Goal: Information Seeking & Learning: Learn about a topic

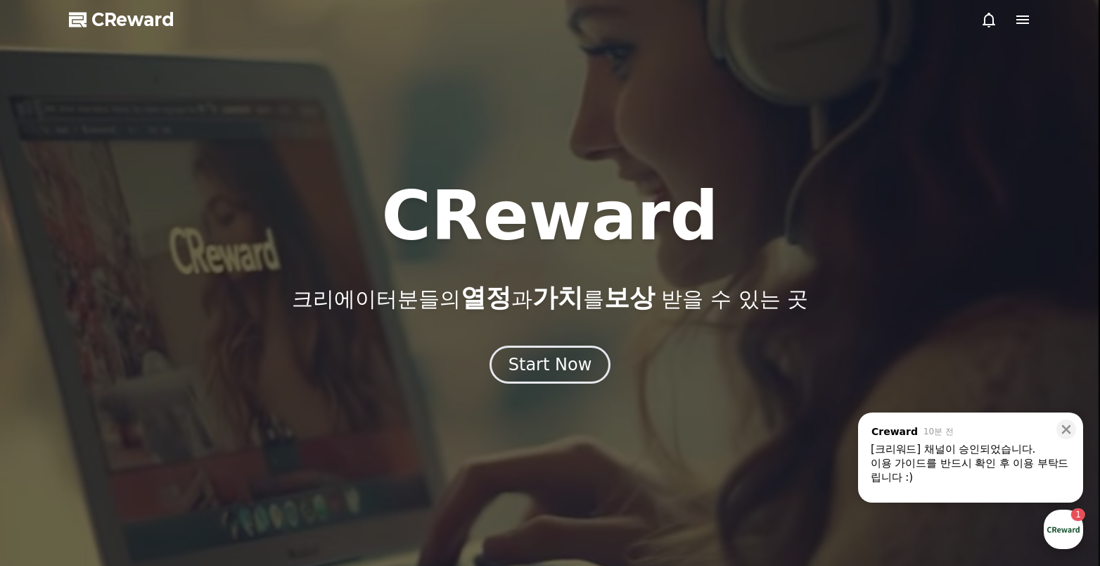
click at [1020, 22] on icon at bounding box center [1022, 19] width 17 height 17
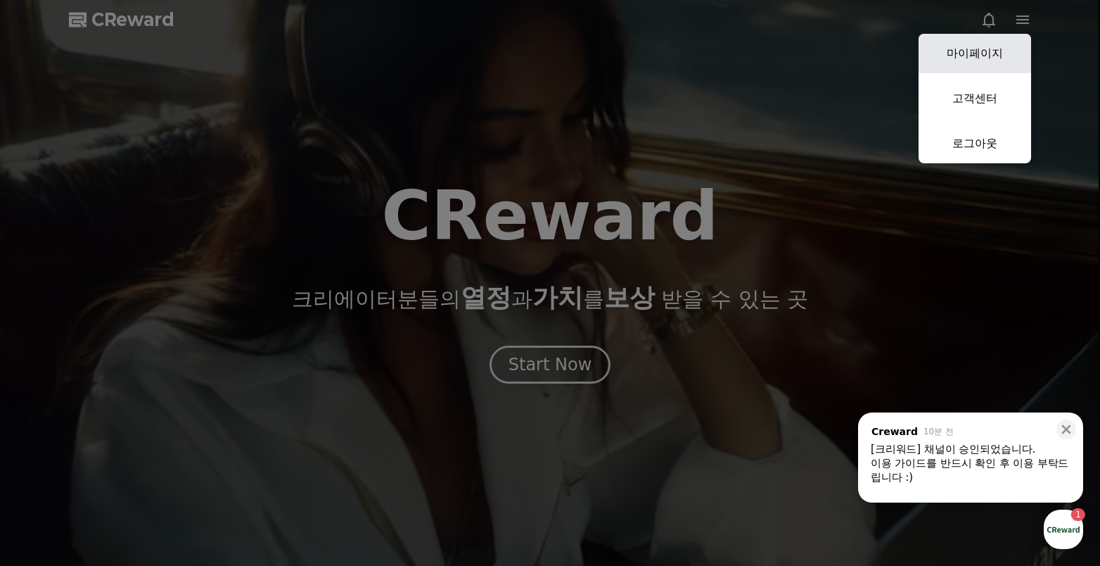
click at [1005, 59] on link "마이페이지" at bounding box center [975, 53] width 113 height 39
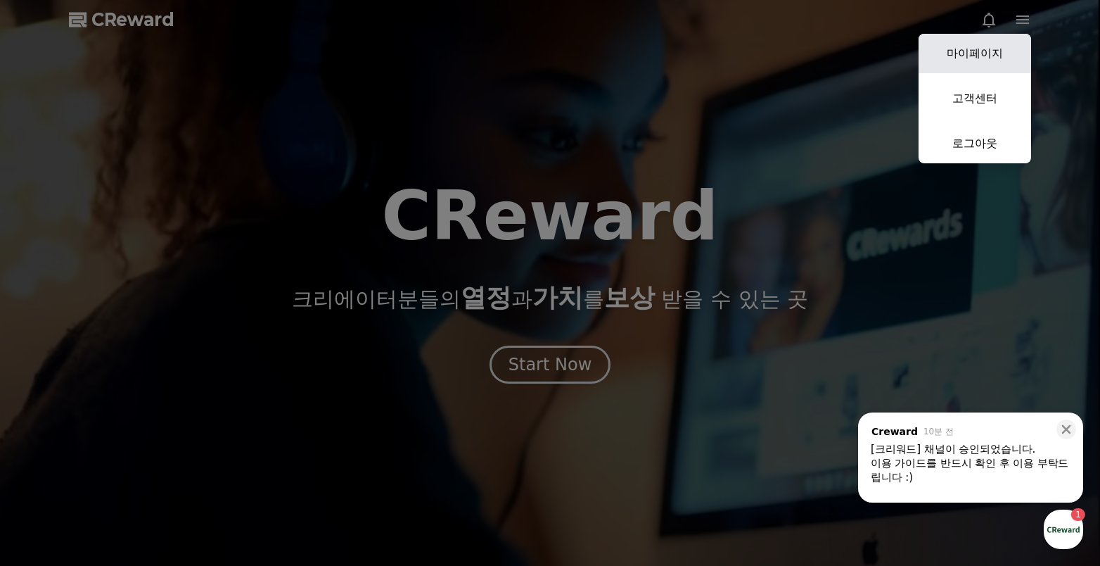
select select "**********"
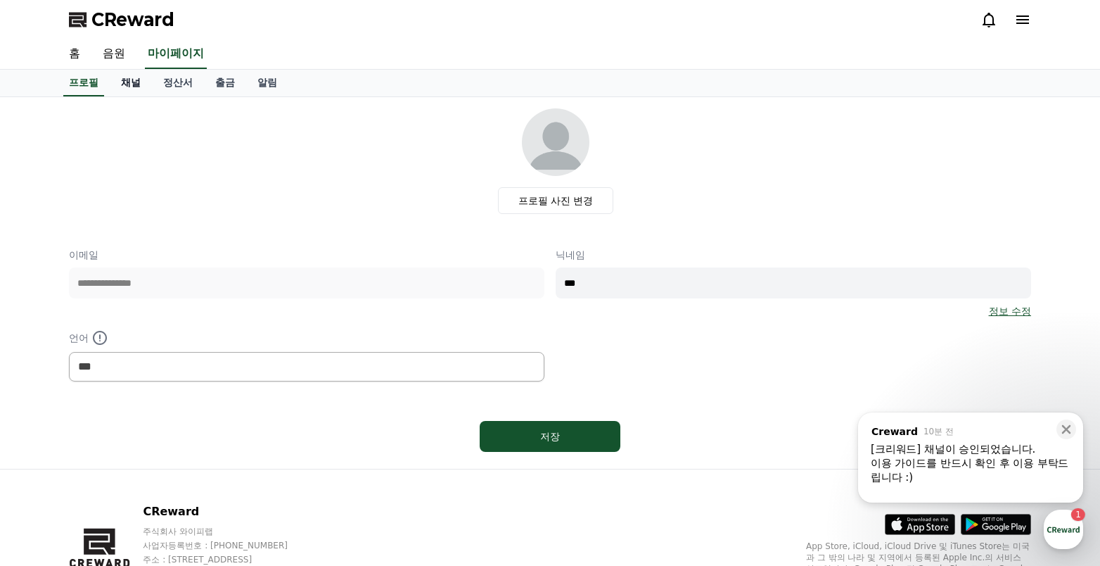
click at [139, 77] on link "채널" at bounding box center [131, 83] width 42 height 27
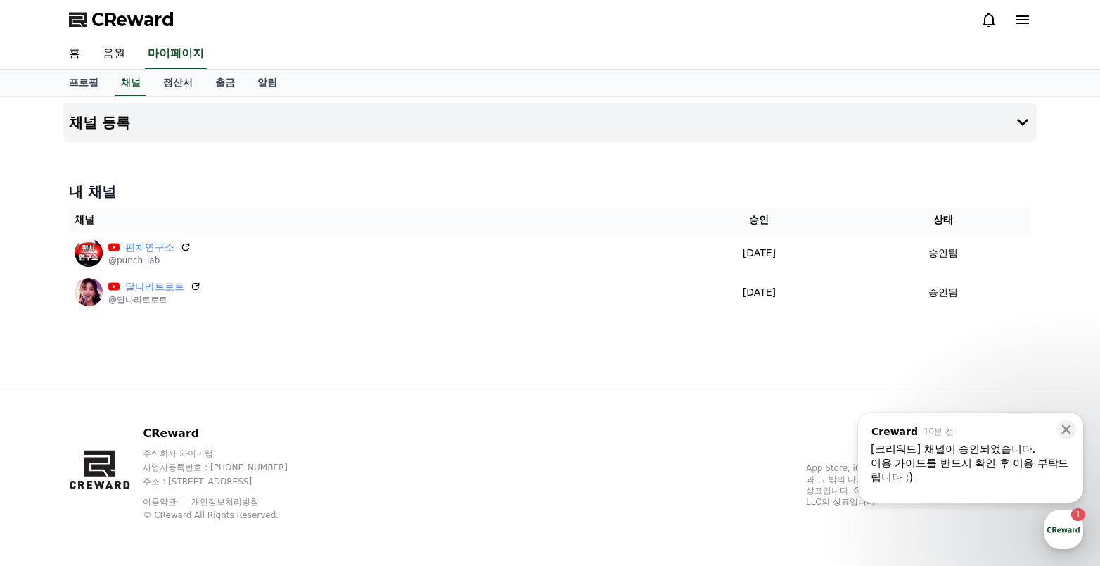
click at [1040, 489] on div "​" at bounding box center [971, 487] width 200 height 7
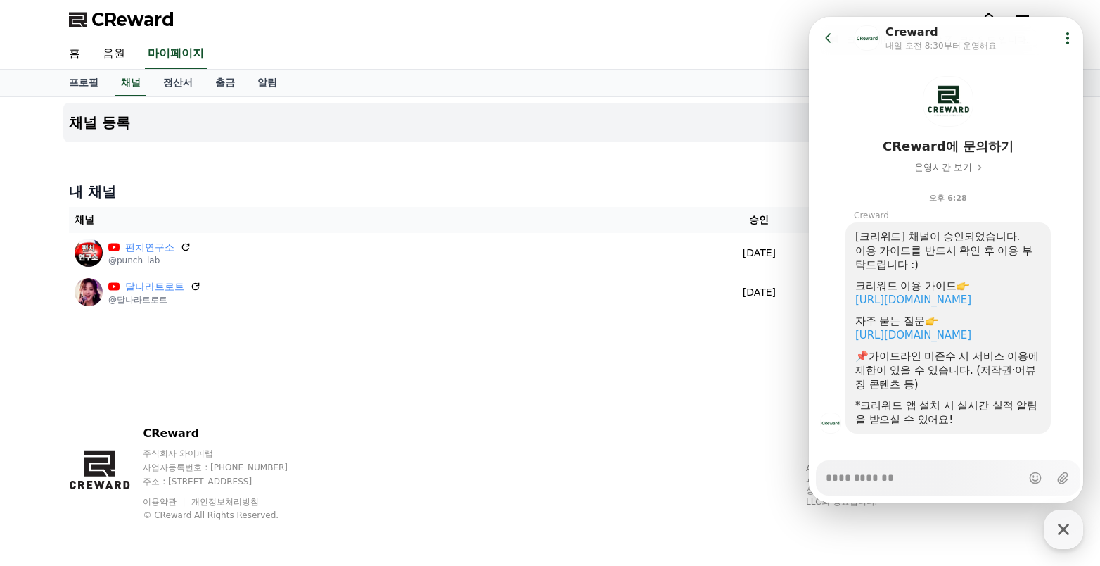
scroll to position [69, 0]
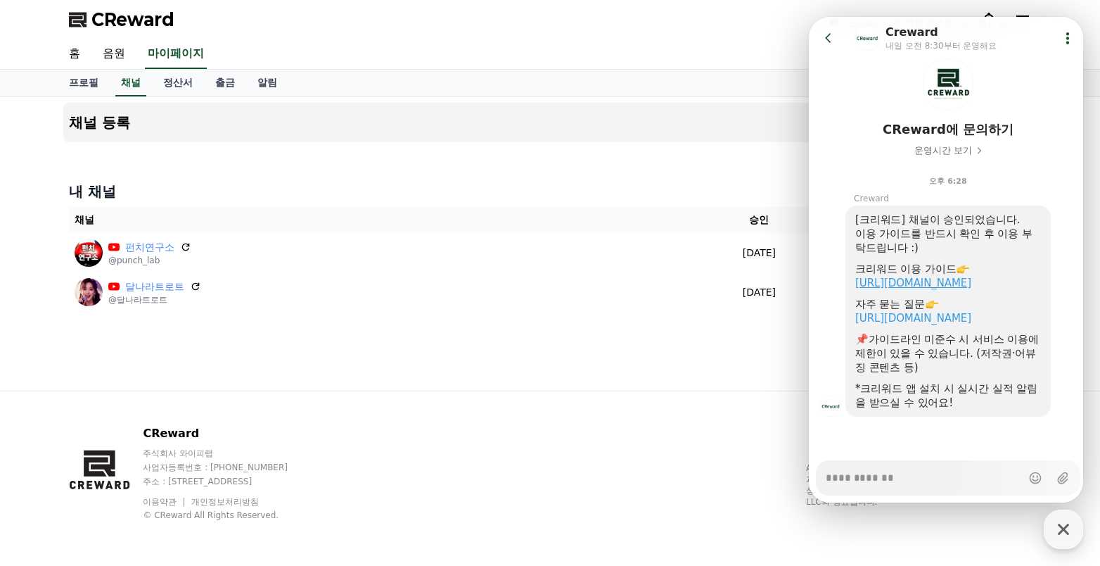
click at [972, 276] on link "https://creward.net/music/guide/android" at bounding box center [913, 282] width 116 height 13
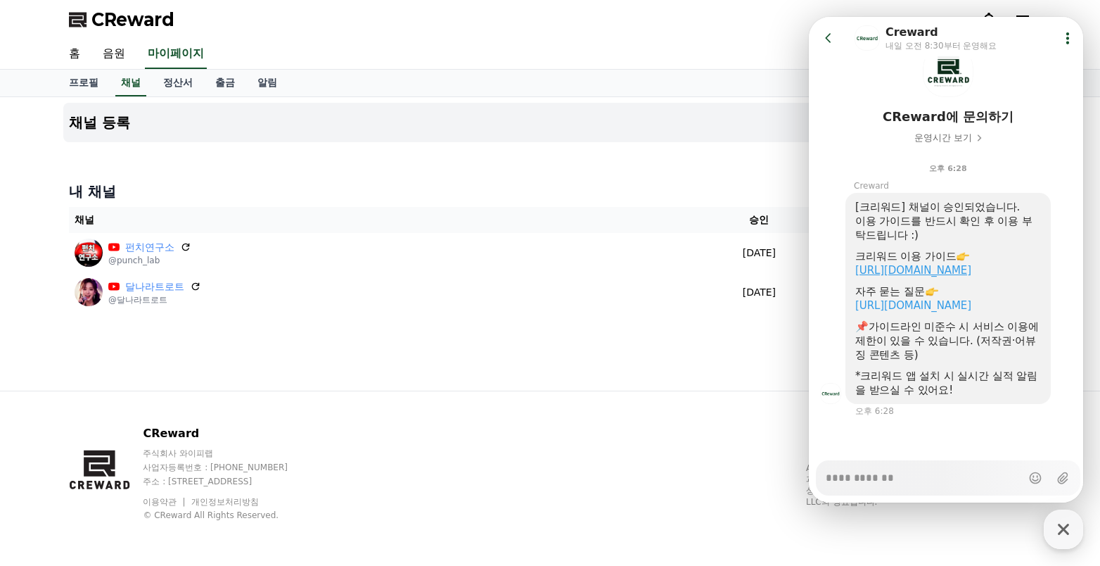
scroll to position [82, 0]
click at [957, 301] on link "https://creward.net/music/notice/faq" at bounding box center [913, 305] width 116 height 13
type textarea "*"
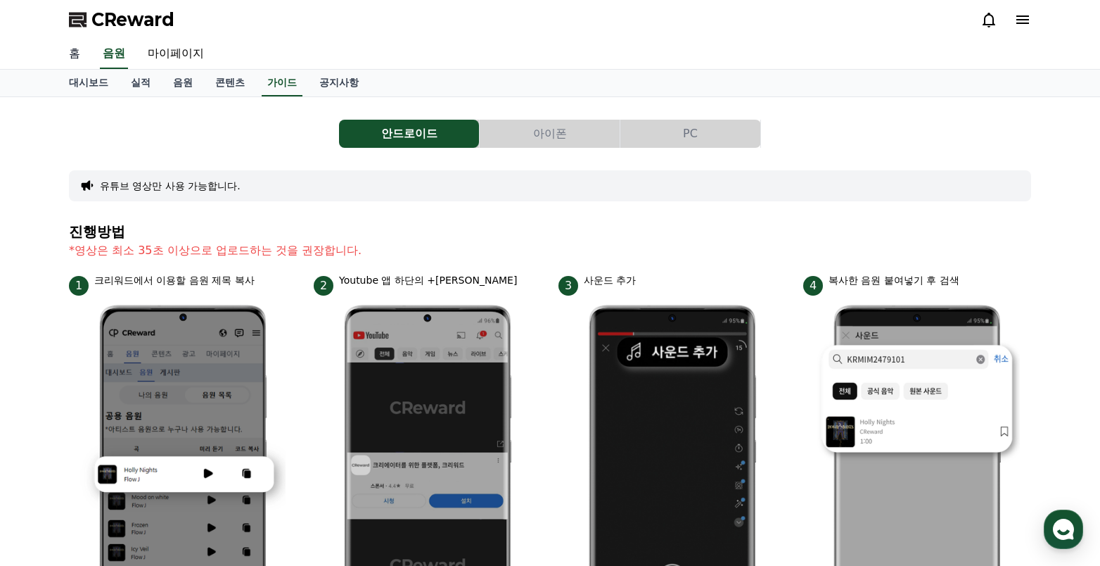
click at [82, 57] on link "홈" at bounding box center [75, 54] width 34 height 30
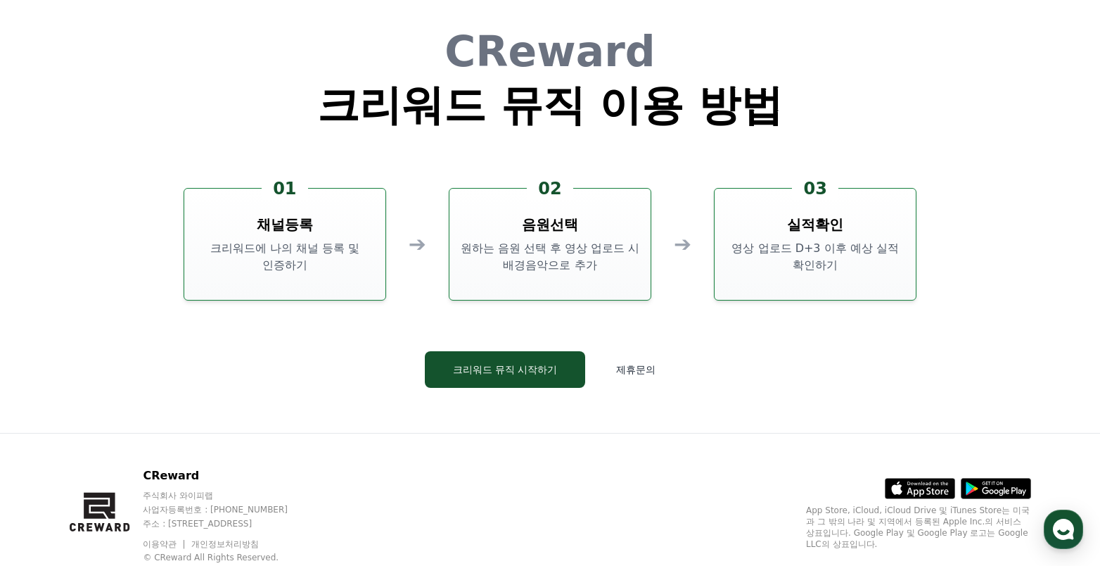
scroll to position [3812, 0]
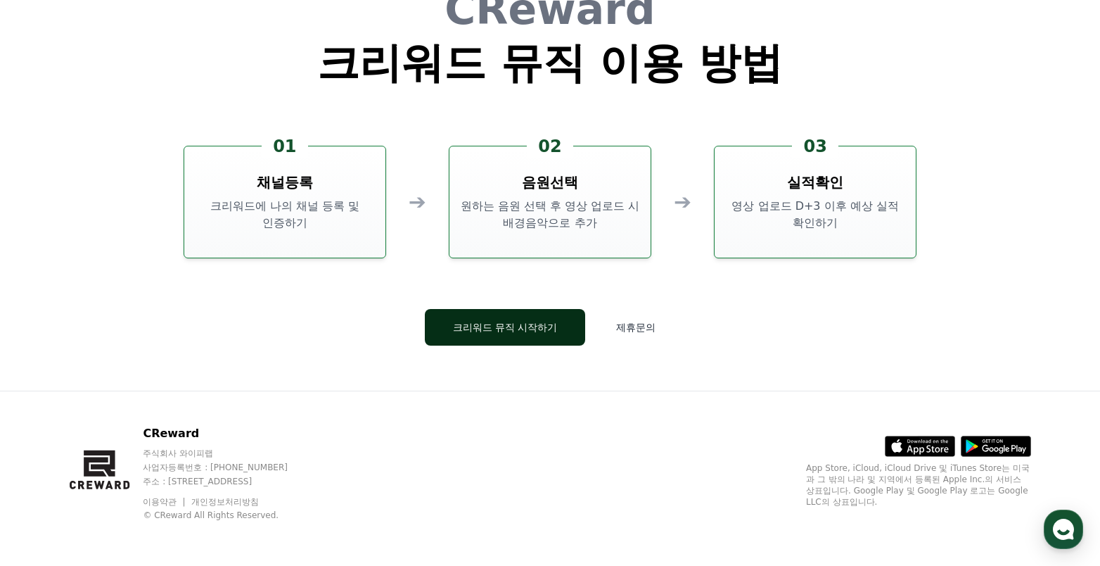
click at [542, 338] on button "크리워드 뮤직 시작하기" at bounding box center [505, 327] width 161 height 37
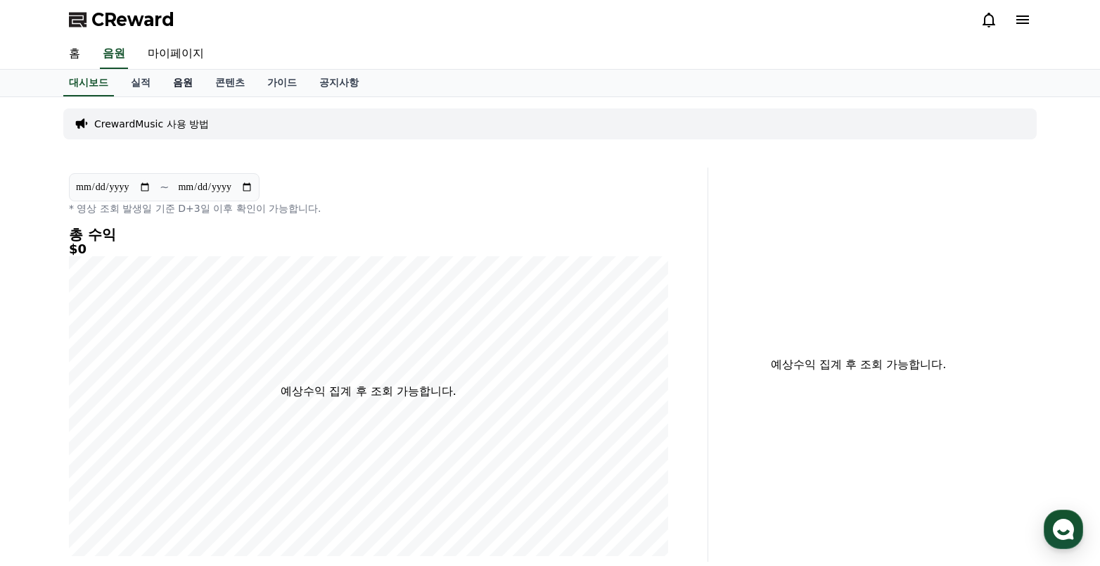
click at [174, 81] on link "음원" at bounding box center [183, 83] width 42 height 27
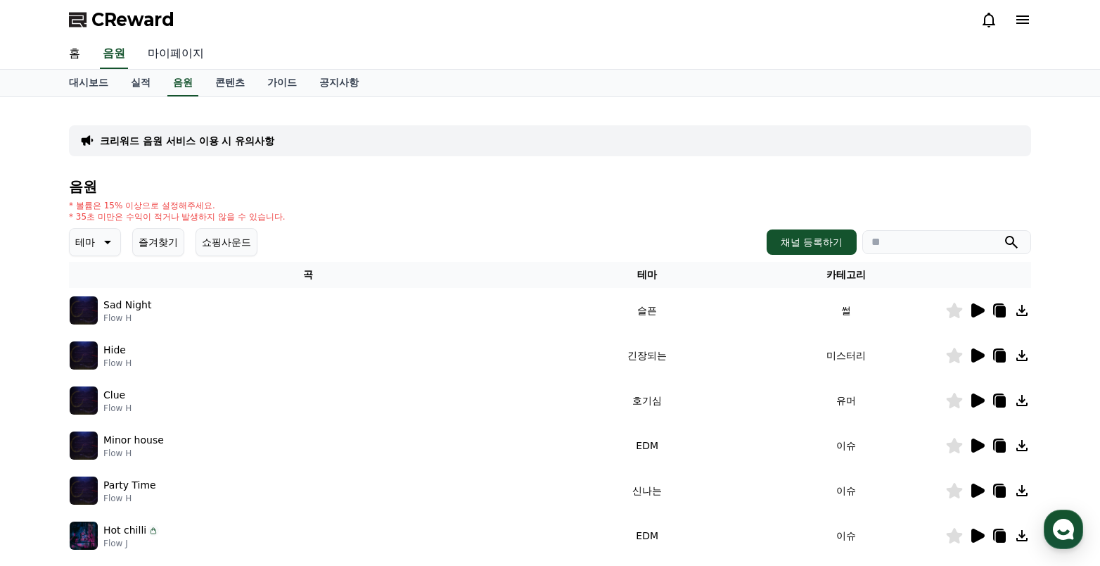
click at [188, 56] on link "마이페이지" at bounding box center [175, 54] width 79 height 30
select select "**********"
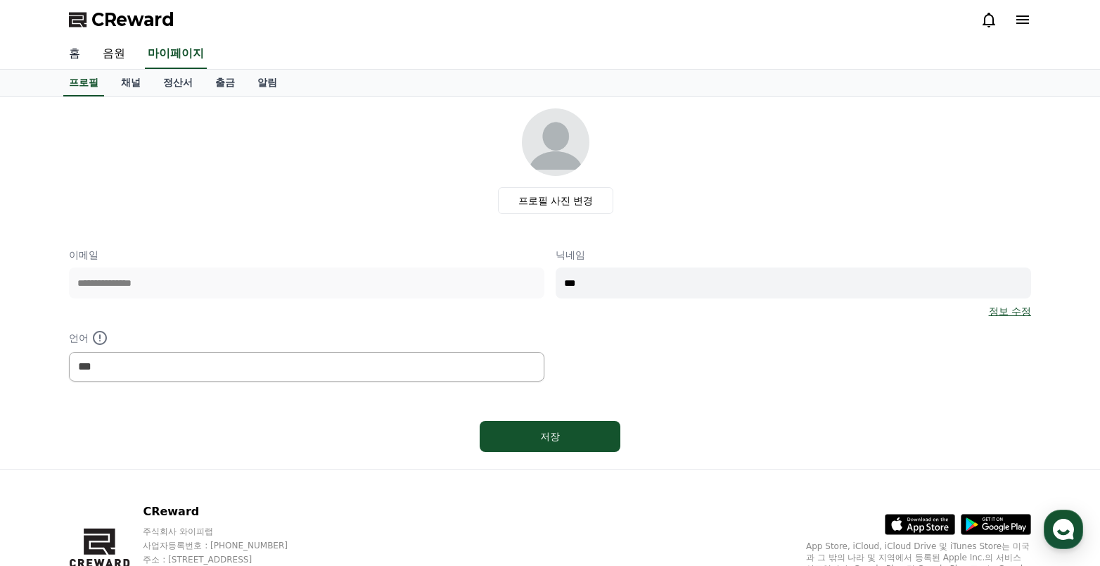
click at [74, 45] on link "홈" at bounding box center [75, 54] width 34 height 30
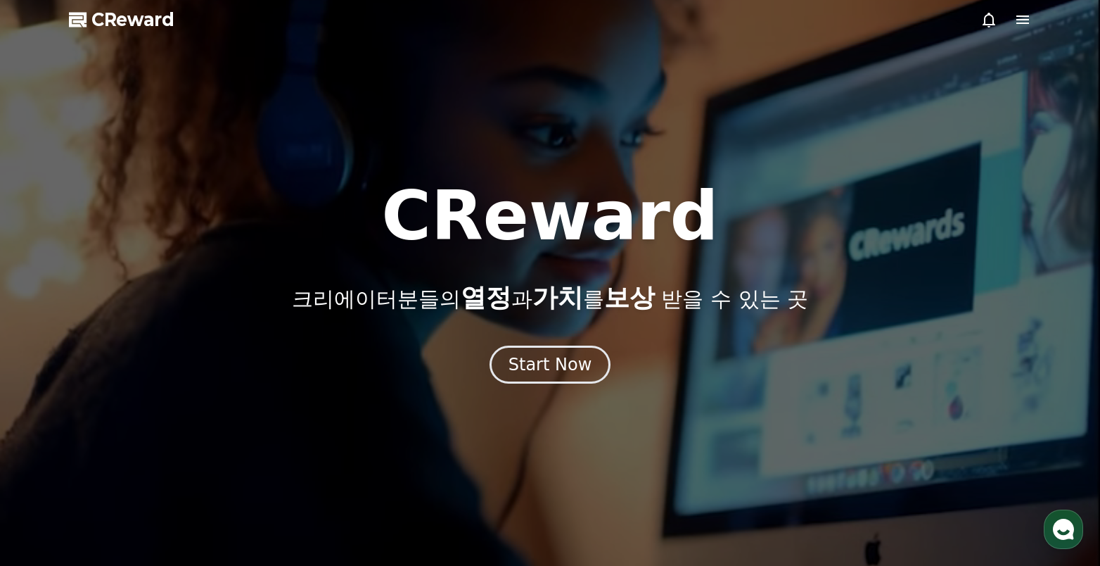
click at [1029, 21] on icon at bounding box center [1022, 19] width 17 height 17
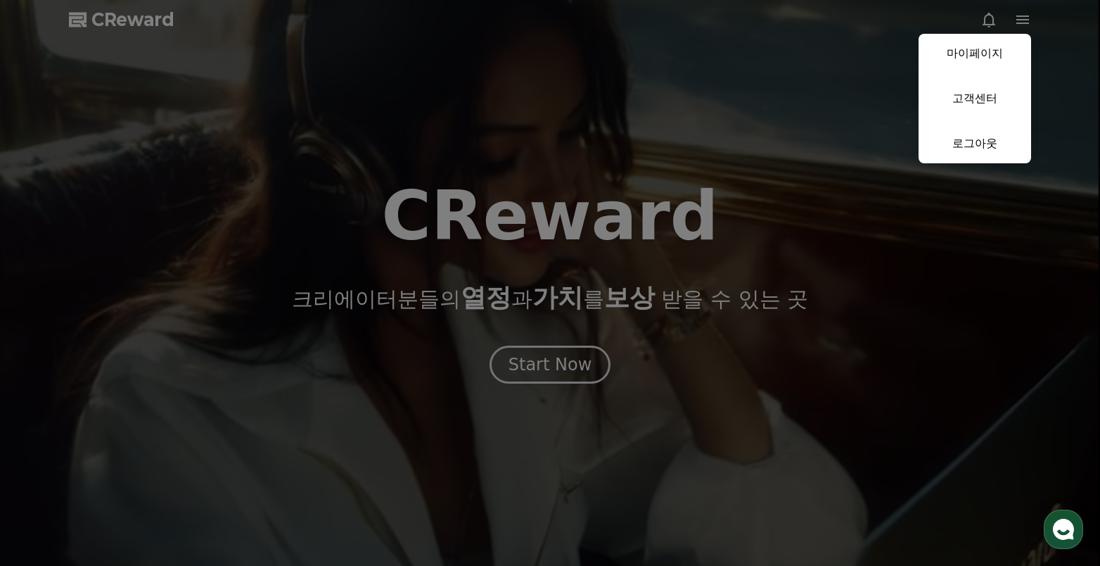
click at [988, 60] on link "마이페이지" at bounding box center [975, 53] width 113 height 39
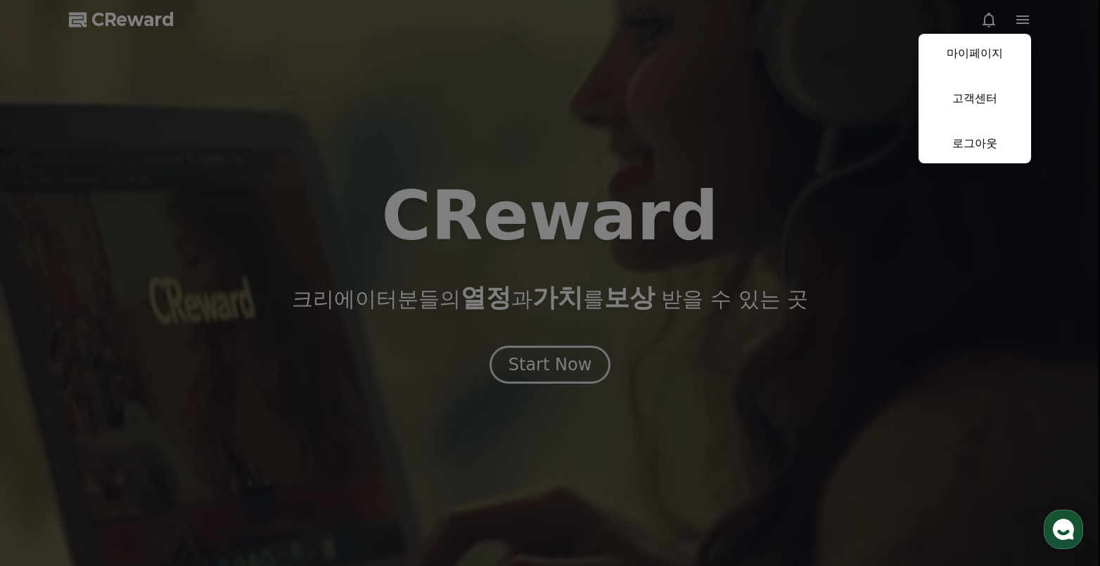
select select "**********"
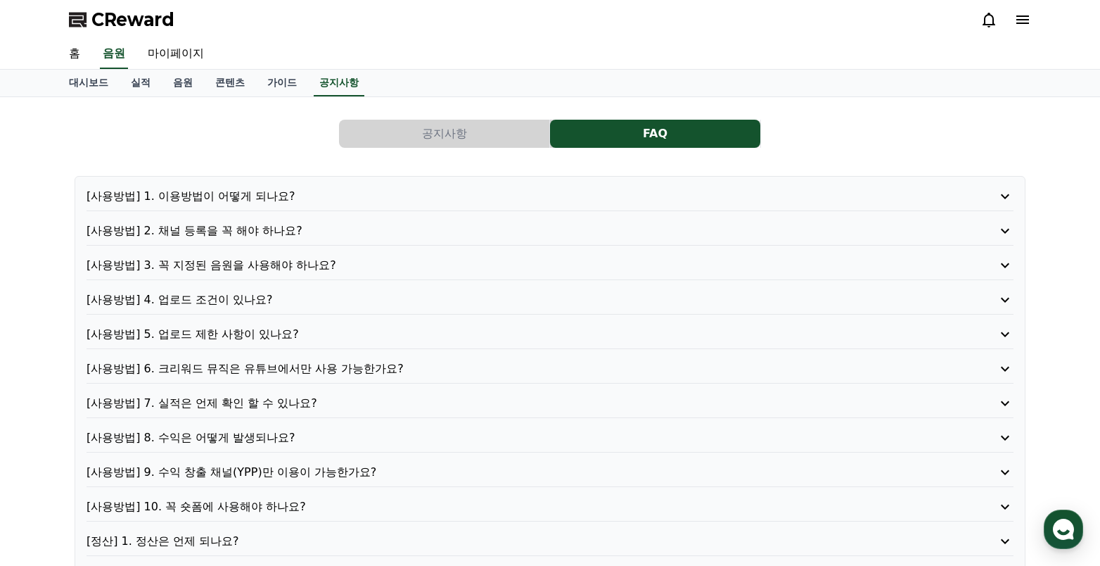
scroll to position [70, 0]
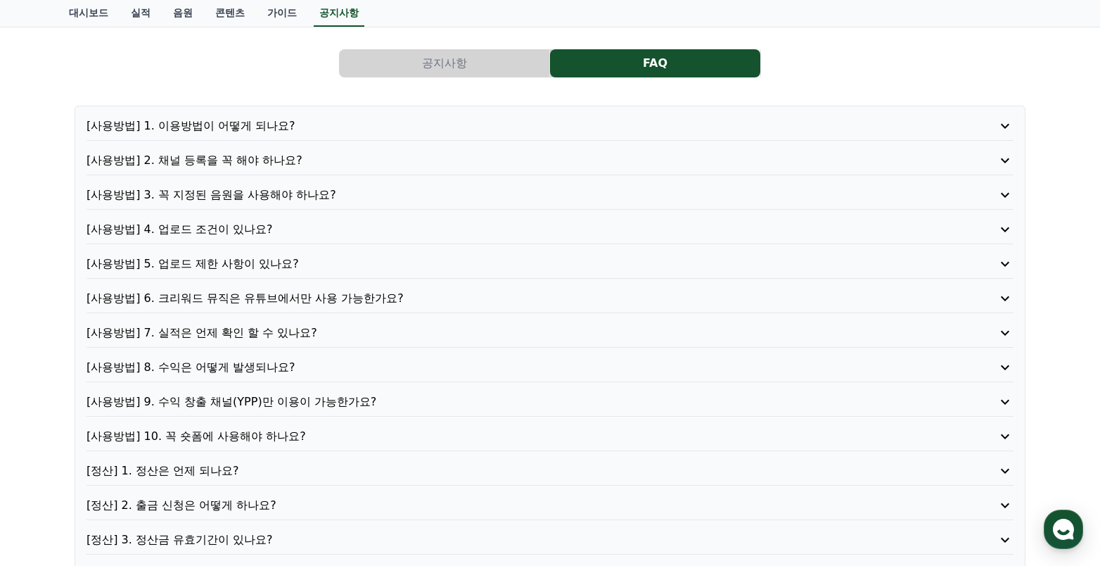
click at [296, 333] on p "[사용방법] 7. 실적은 언제 확인 할 수 있나요?" at bounding box center [513, 332] width 853 height 17
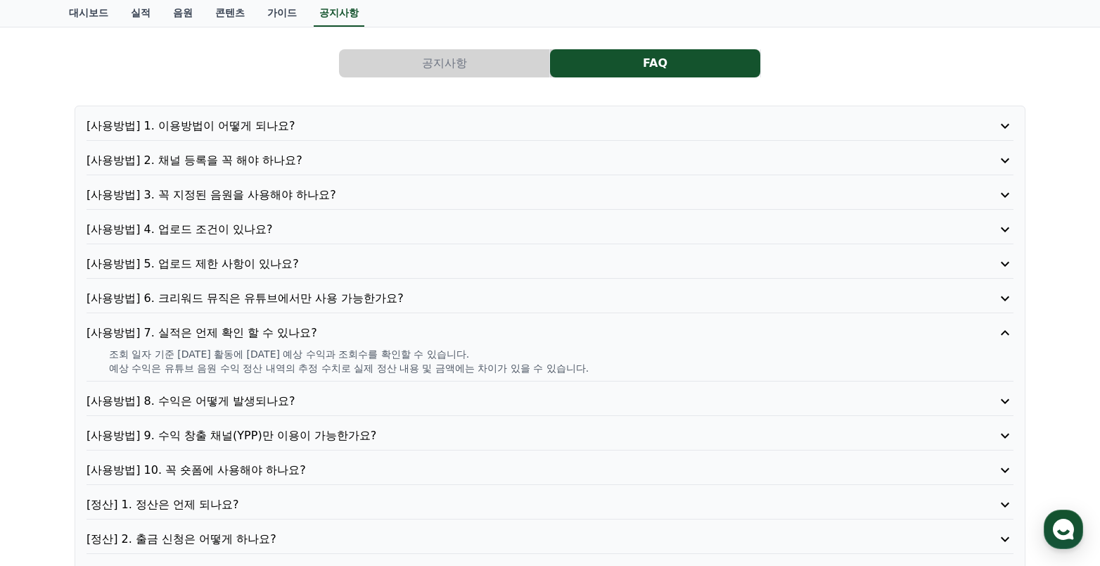
click at [293, 398] on p "[사용방법] 8. 수익은 어떻게 발생되나요?" at bounding box center [513, 401] width 853 height 17
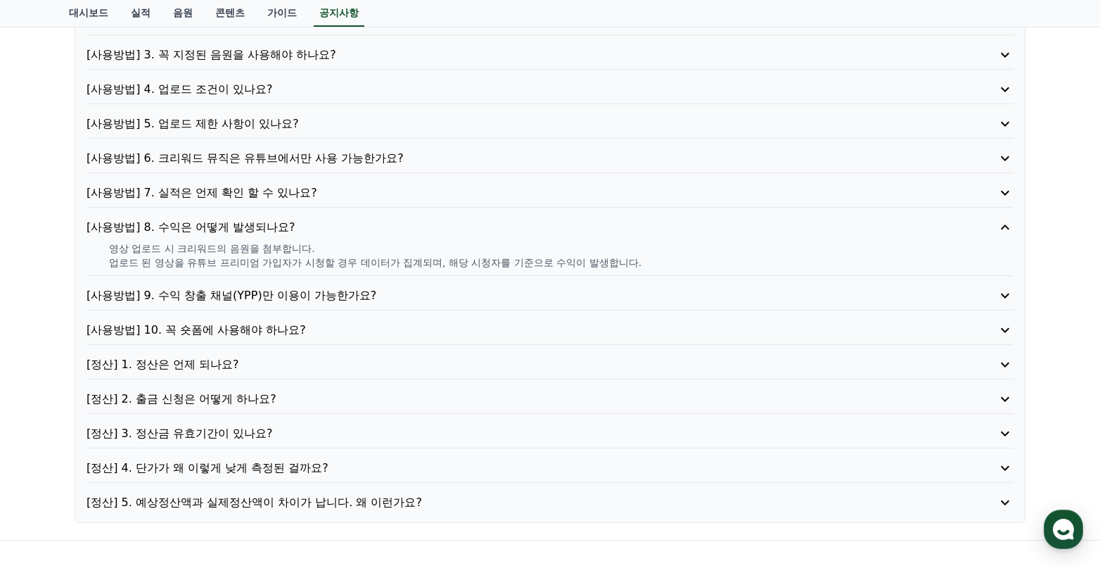
scroll to position [211, 0]
click at [364, 293] on p "[사용방법] 9. 수익 창출 채널(YPP)만 이용이 가능한가요?" at bounding box center [513, 294] width 853 height 17
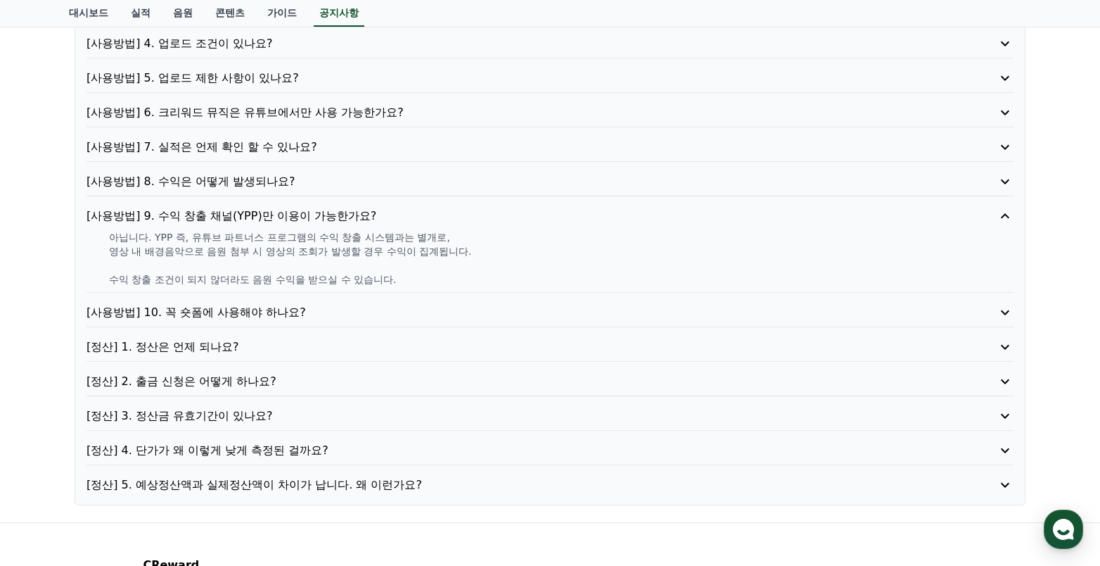
scroll to position [281, 0]
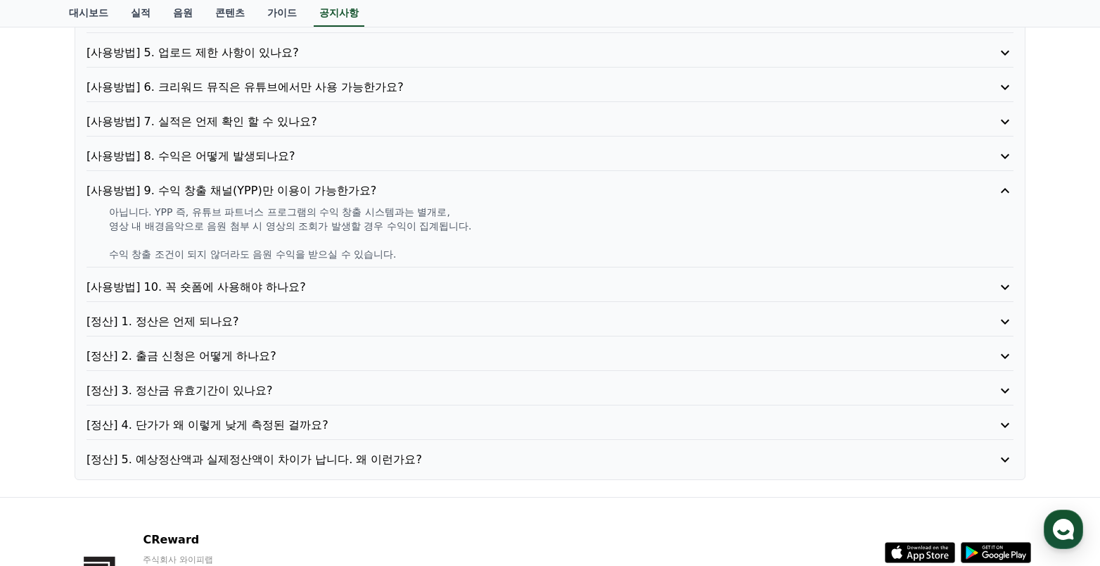
click at [332, 288] on p "[사용방법] 10. 꼭 숏폼에 사용해야 하나요?" at bounding box center [513, 287] width 853 height 17
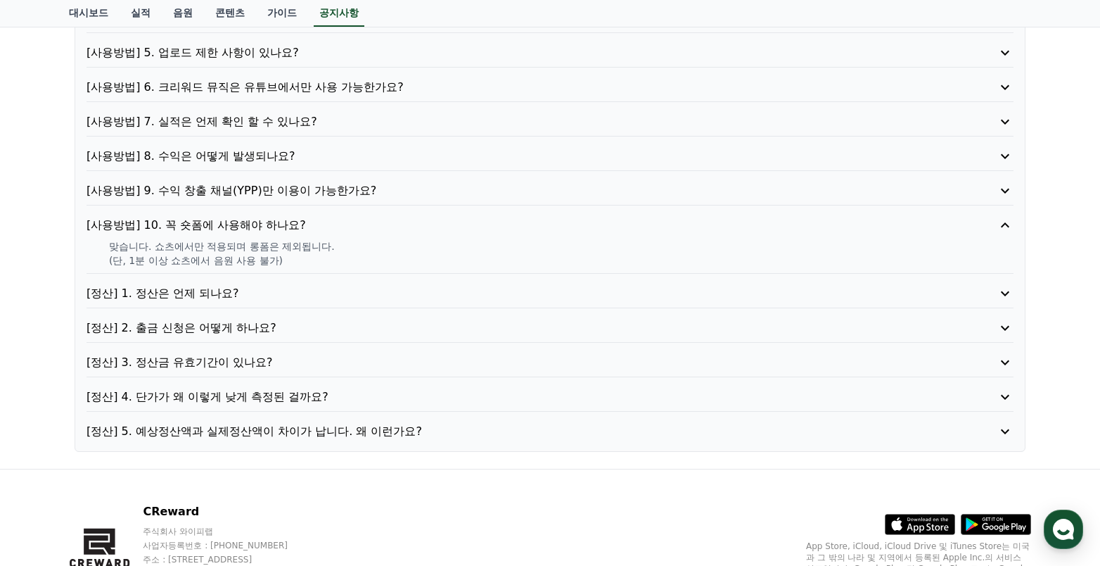
click at [329, 292] on p "[정산] 1. 정산은 언제 되나요?" at bounding box center [513, 293] width 853 height 17
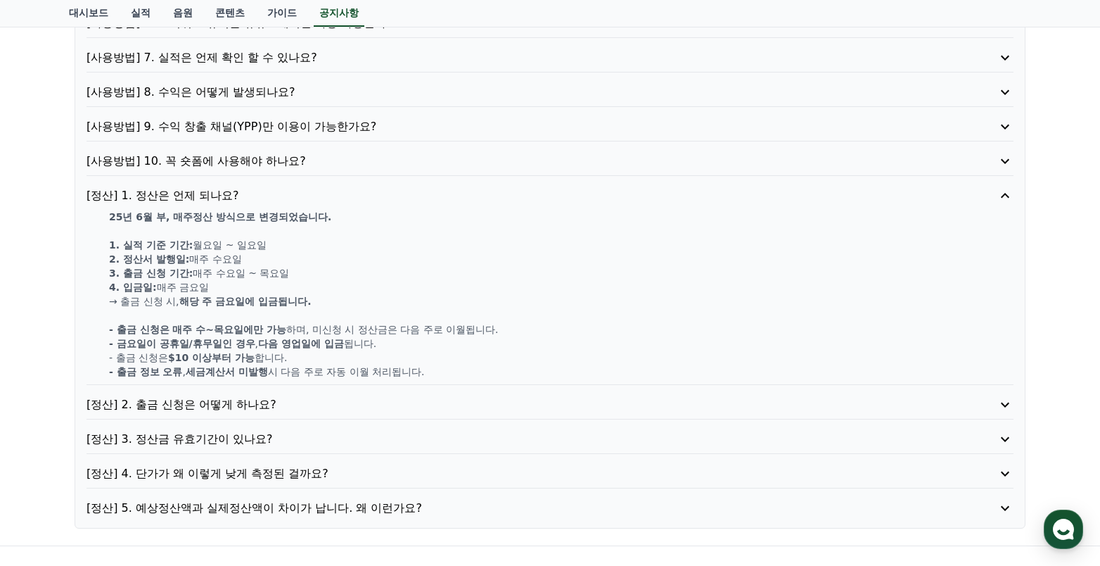
scroll to position [422, 0]
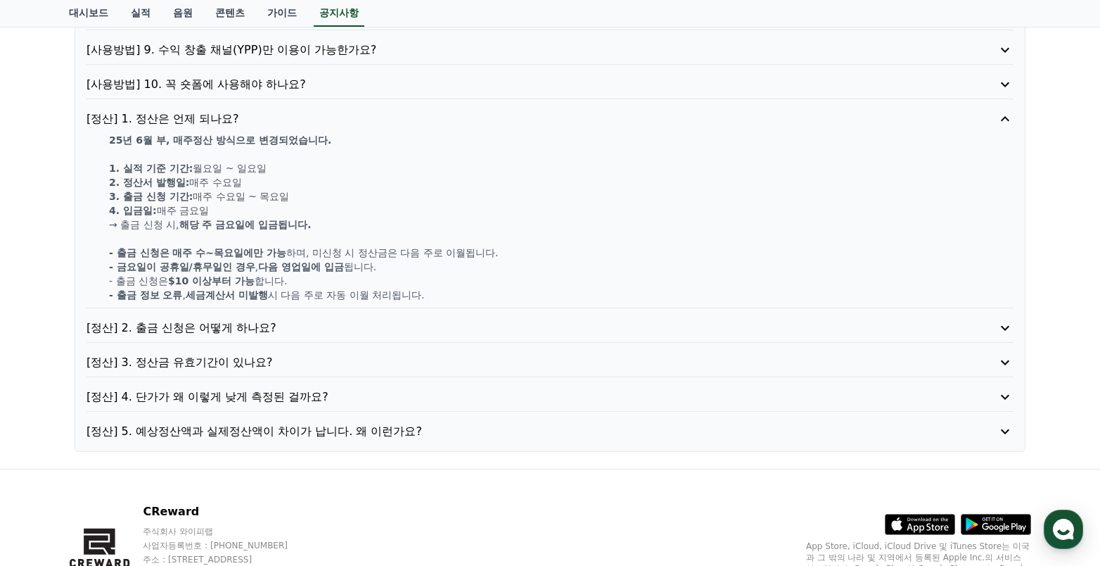
click at [290, 326] on p "[정산] 2. 출금 신청은 어떻게 하나요?" at bounding box center [513, 327] width 853 height 17
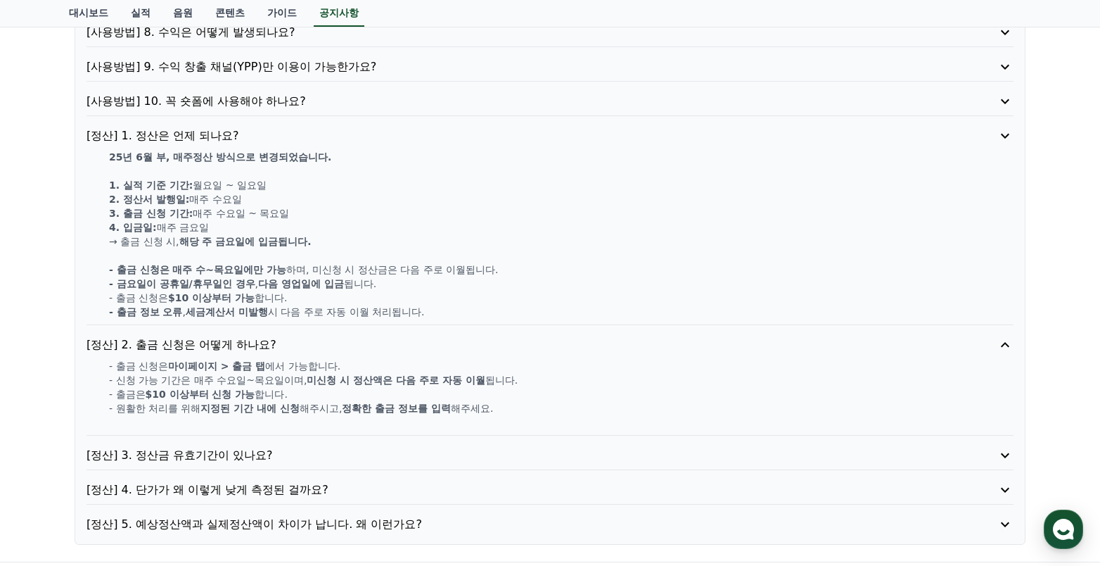
scroll to position [402, 0]
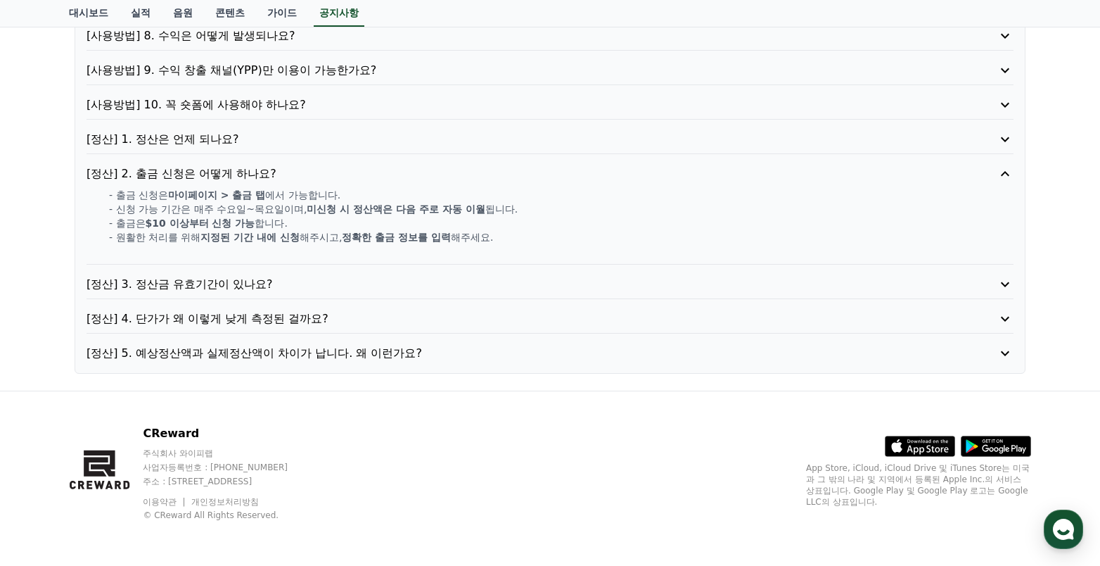
click at [309, 280] on p "[정산] 3. 정산금 유효기간이 있나요?" at bounding box center [513, 284] width 853 height 17
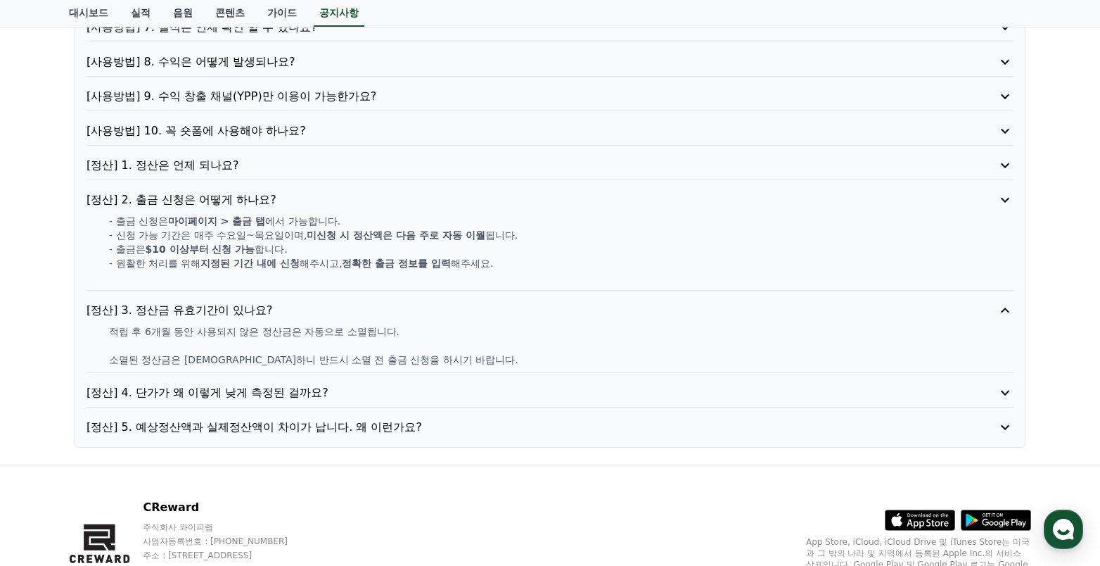
scroll to position [374, 0]
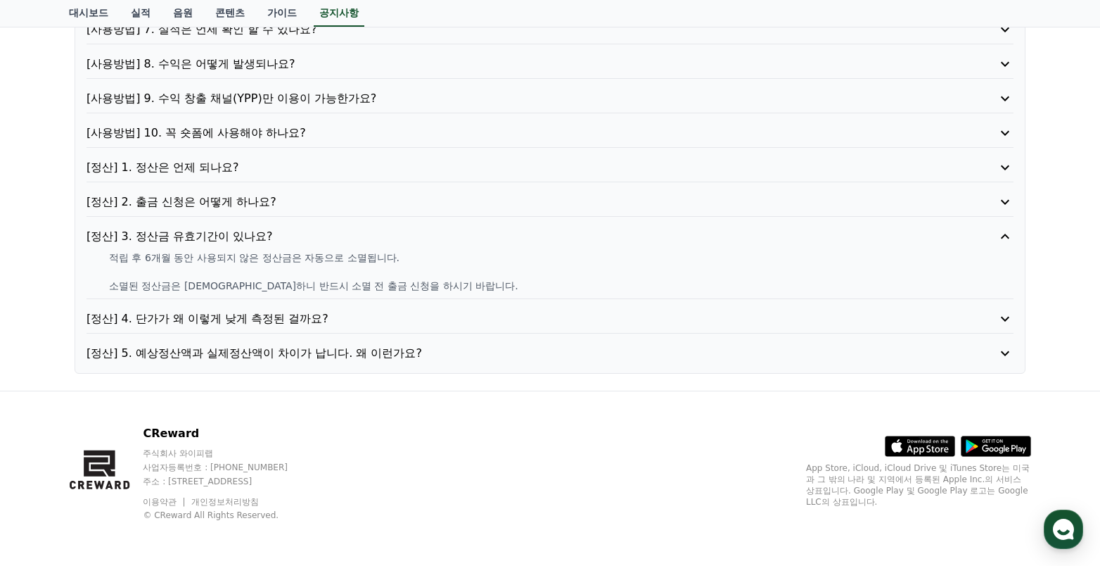
click at [281, 322] on p "[정산] 4. 단가가 왜 이렇게 낮게 측정된 걸까요?" at bounding box center [513, 318] width 853 height 17
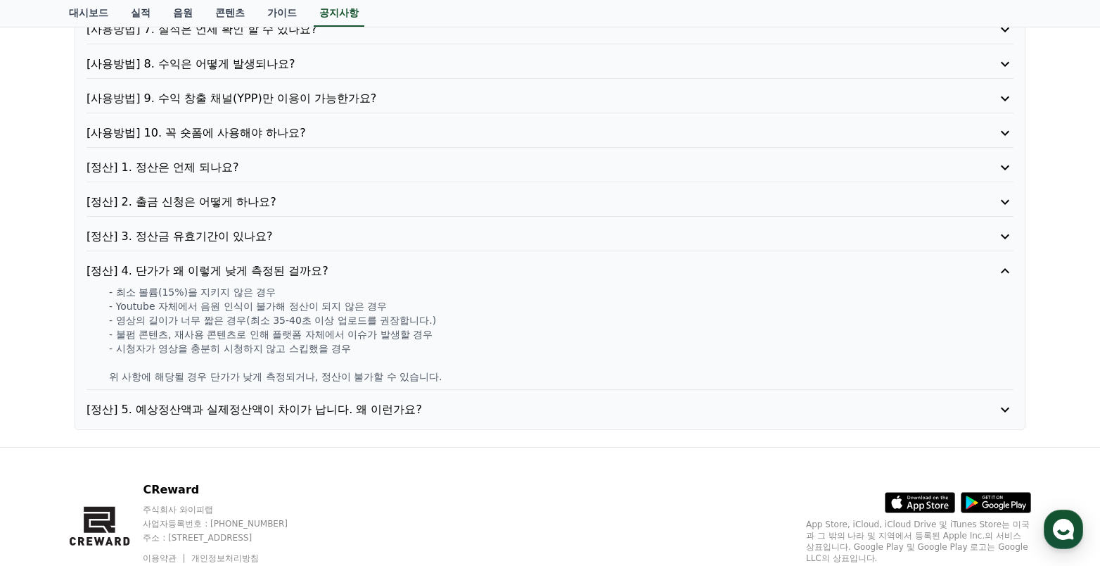
click at [338, 411] on p "[정산] 5. 예상정산액과 실제정산액이 차이가 납니다. 왜 이런가요?" at bounding box center [513, 409] width 853 height 17
